Goal: Find specific page/section: Find specific page/section

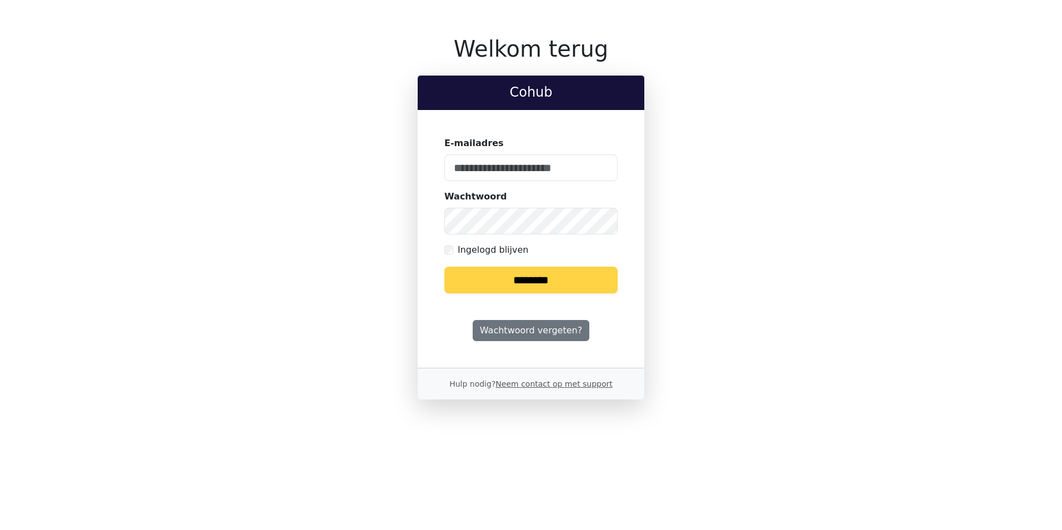
type input "**********"
click at [555, 283] on input "********" at bounding box center [530, 280] width 173 height 27
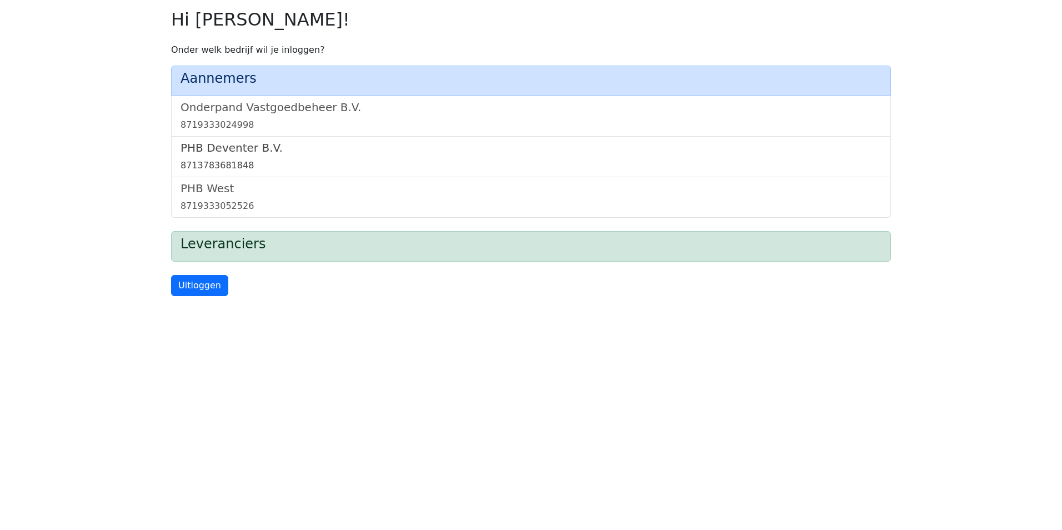
click at [294, 167] on div "8713783681848" at bounding box center [530, 165] width 701 height 13
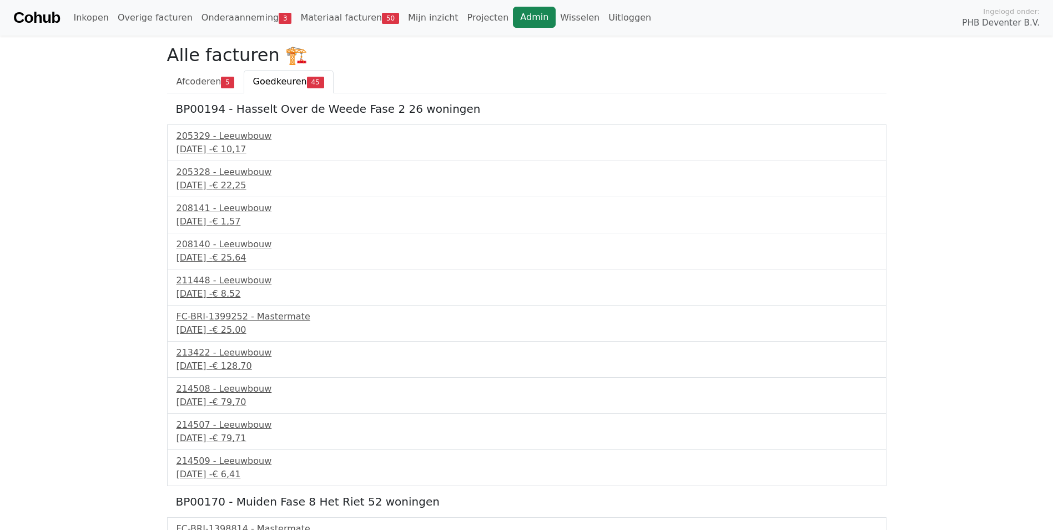
click at [513, 16] on link "Admin" at bounding box center [534, 17] width 43 height 21
